Goal: Check status

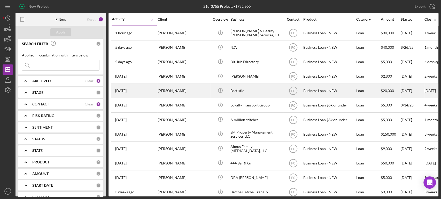
drag, startPoint x: 160, startPoint y: 84, endPoint x: 161, endPoint y: 94, distance: 9.7
click at [161, 94] on div "[PERSON_NAME]" at bounding box center [184, 91] width 52 height 14
